Goal: Use online tool/utility: Use online tool/utility

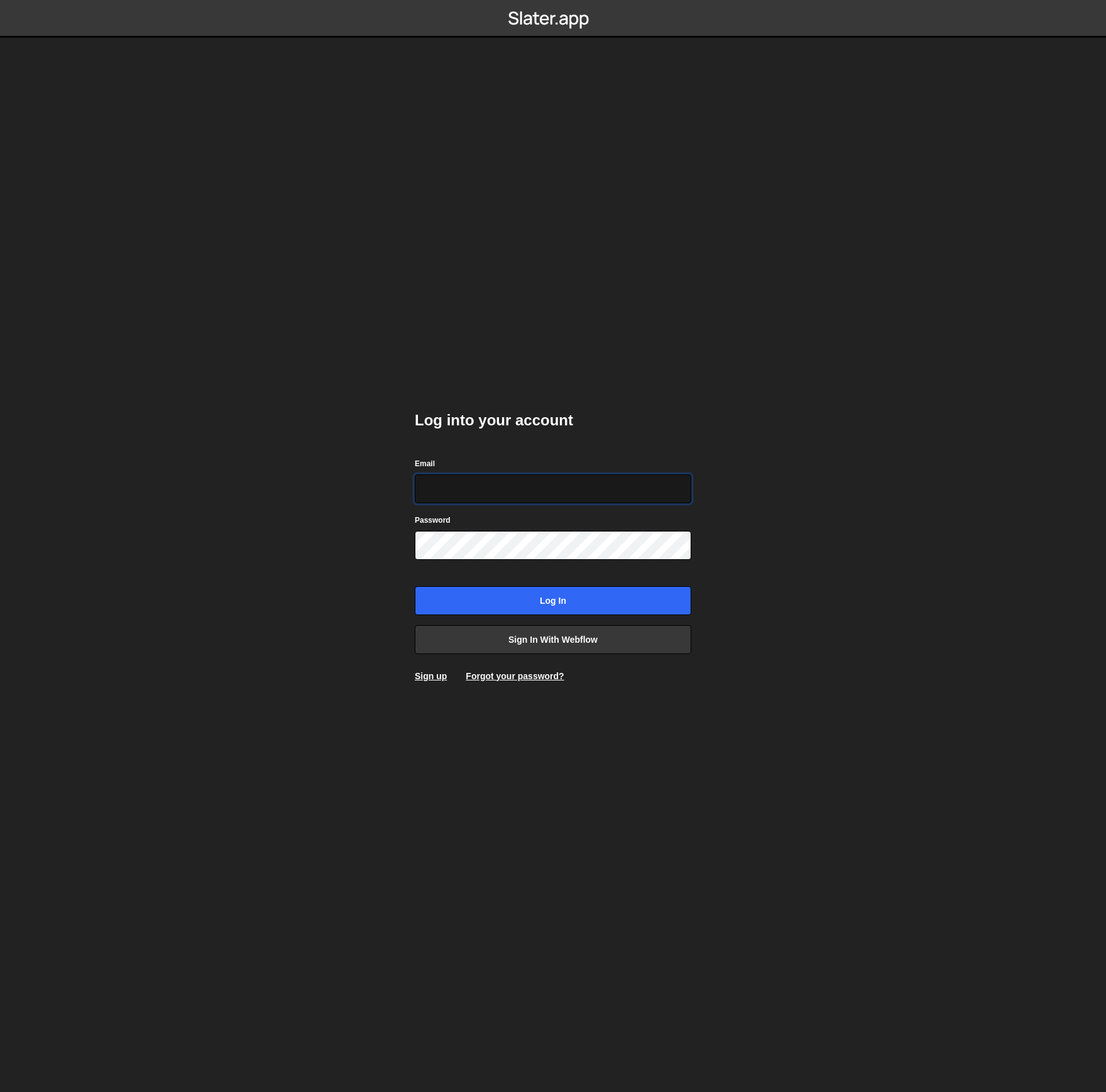
type input "[EMAIL_ADDRESS][DOMAIN_NAME]"
click at [566, 612] on input "Log in" at bounding box center [553, 601] width 276 height 29
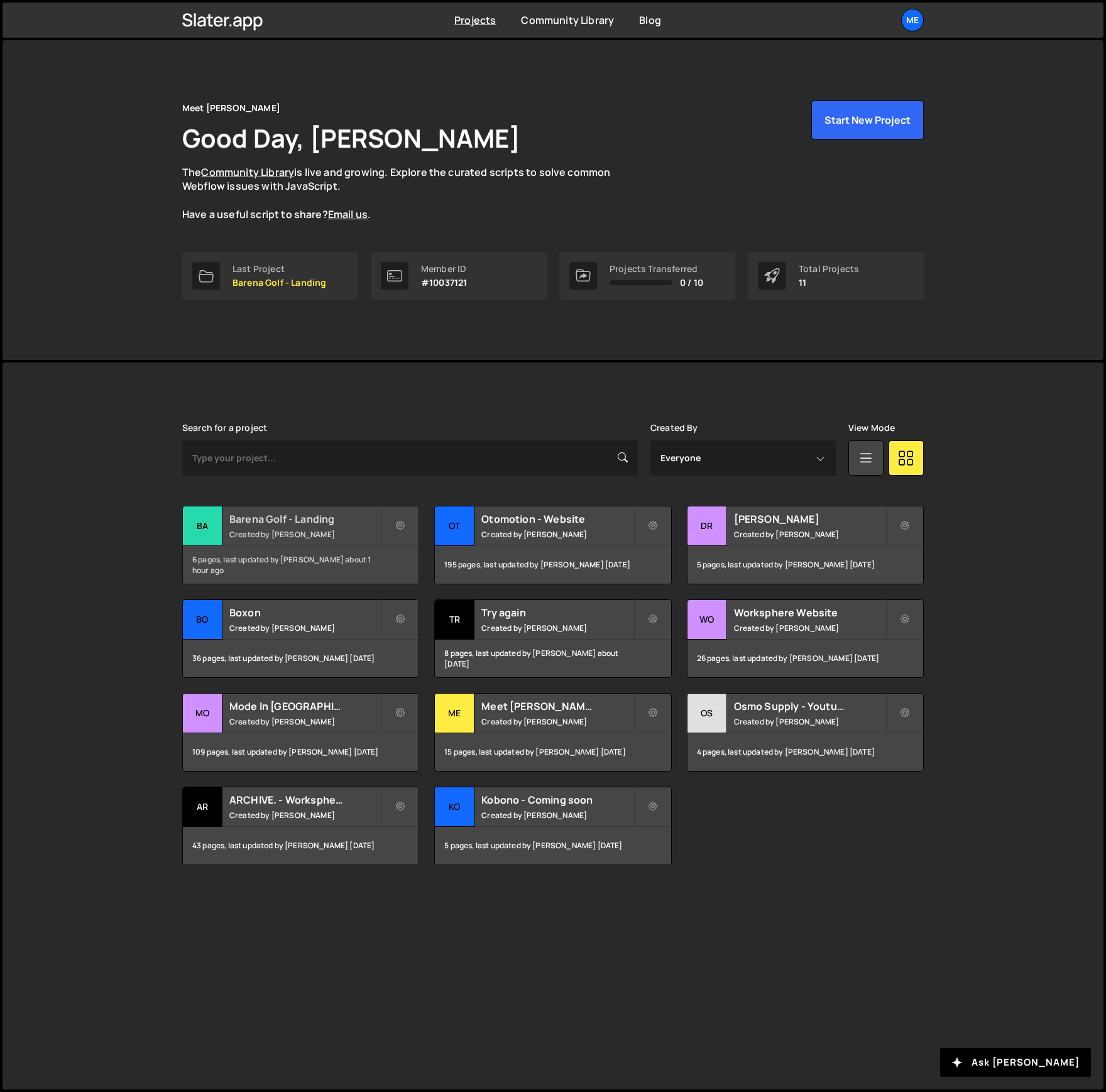
click at [352, 518] on h2 "Barena Golf - Landing" at bounding box center [305, 519] width 151 height 14
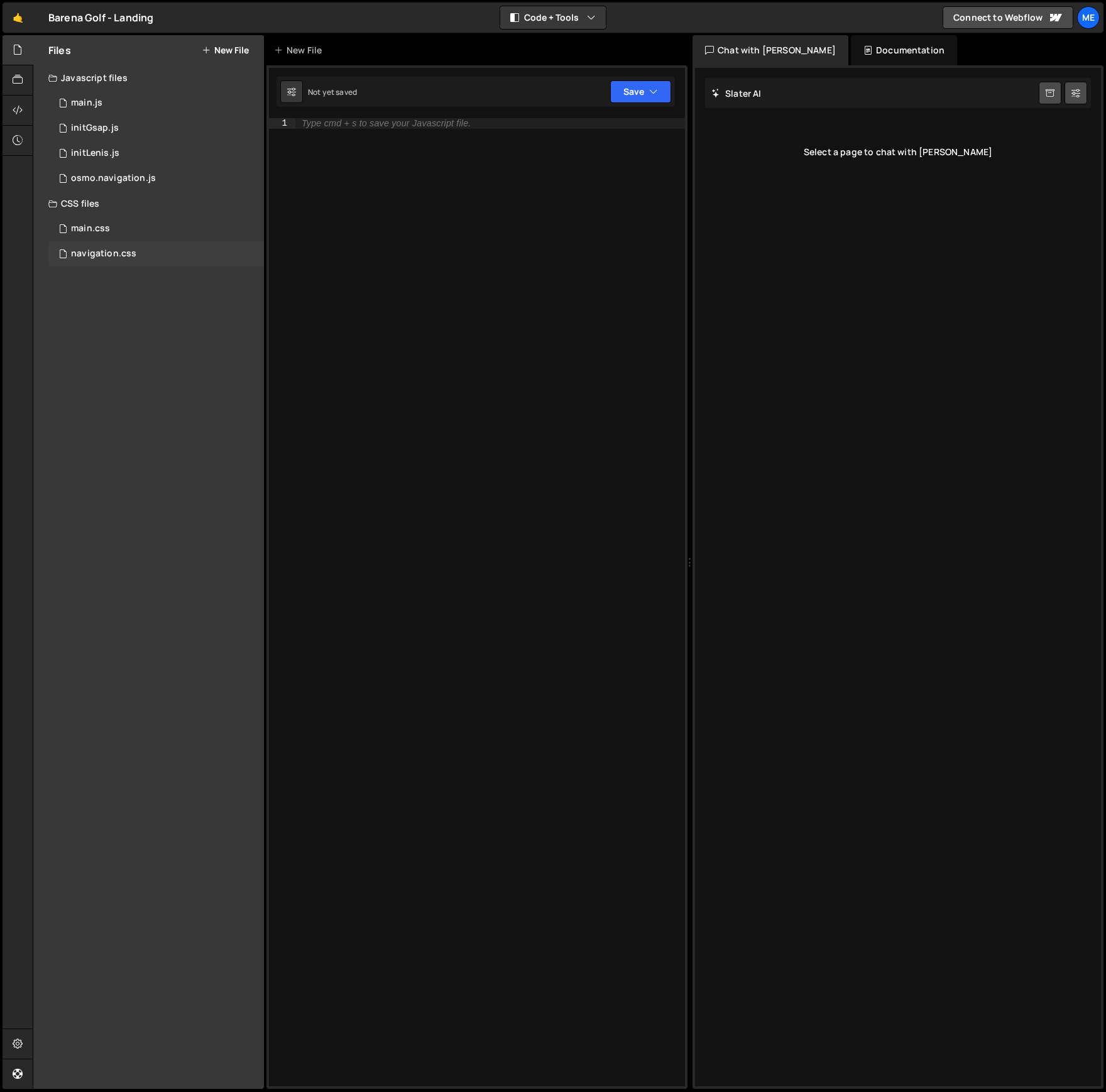
click at [127, 243] on div "navigation.css 0" at bounding box center [156, 254] width 216 height 25
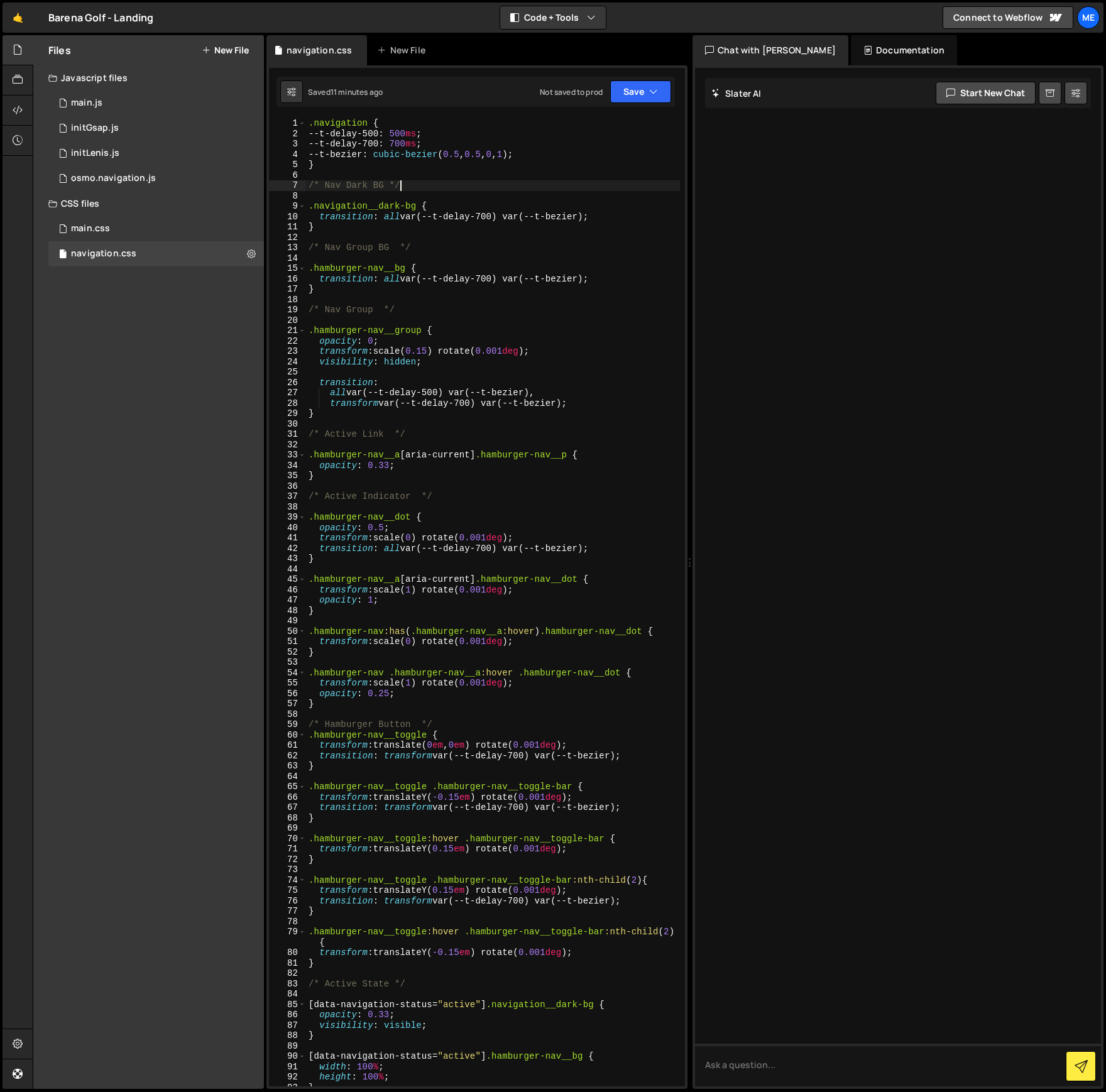
click at [537, 181] on div ".navigation { --t-delay-500 : 500 ms ; --t-delay-700 : 700 ms ; --t-bezier : cu…" at bounding box center [493, 613] width 374 height 989
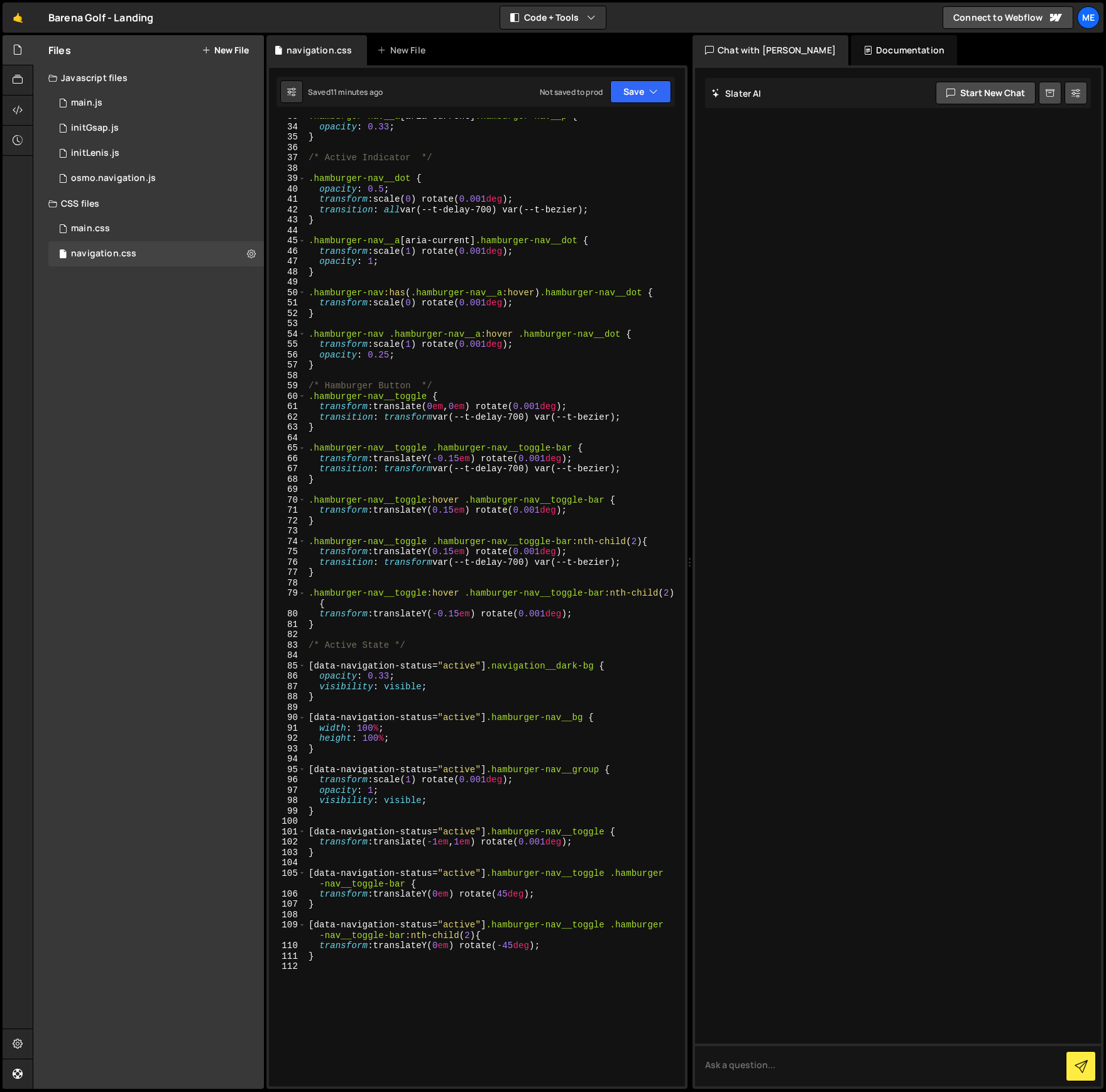
scroll to position [398, 0]
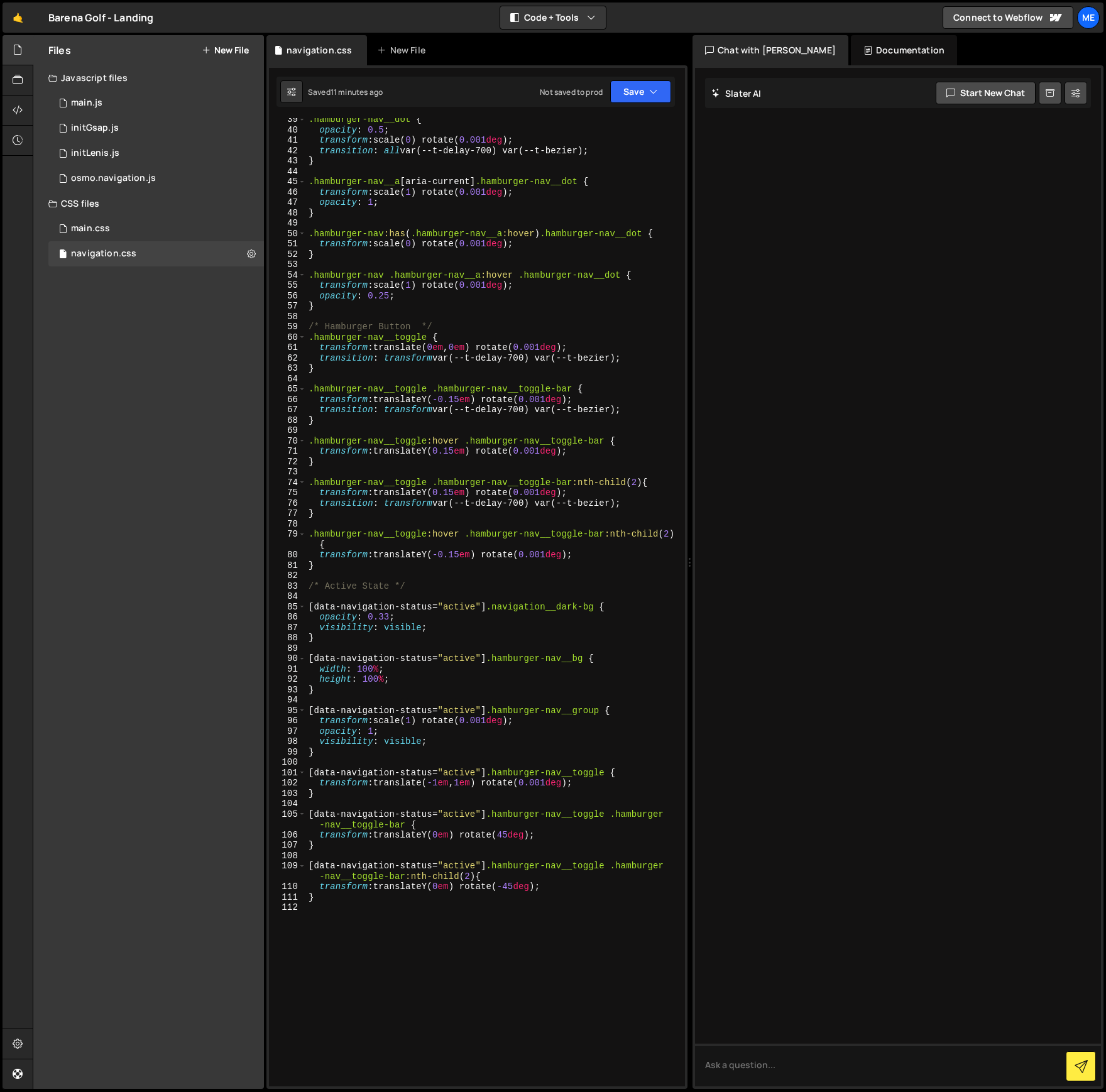
click at [537, 181] on div ".hamburger-nav__dot { opacity : 0.5 ; transform : scale( 0 ) rotate( 0.001 deg …" at bounding box center [493, 609] width 374 height 989
type textarea "}"
